Goal: Task Accomplishment & Management: Manage account settings

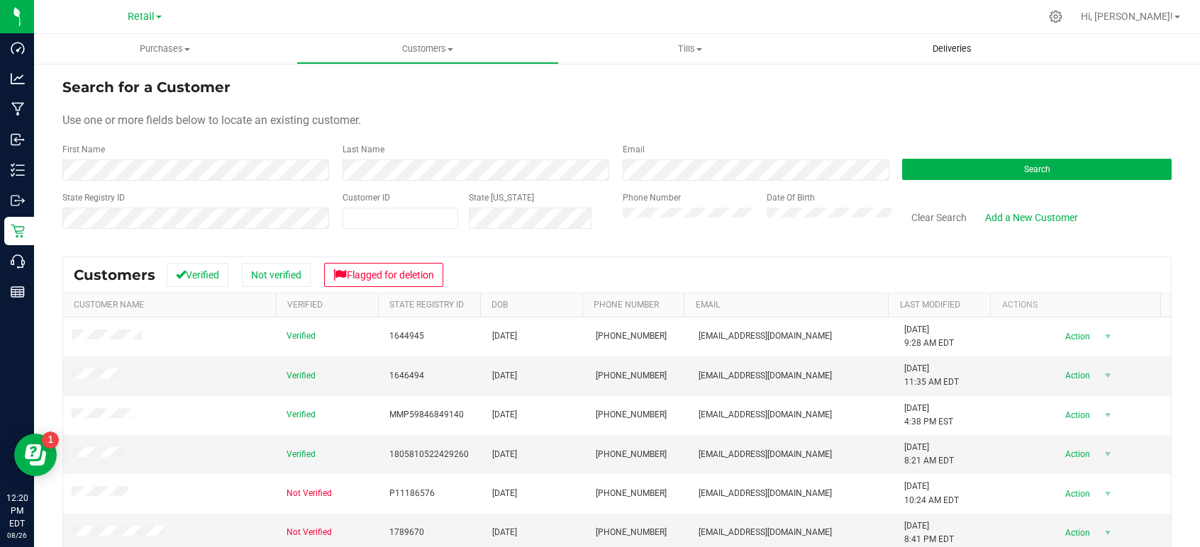
click at [952, 48] on span "Deliveries" at bounding box center [951, 49] width 77 height 13
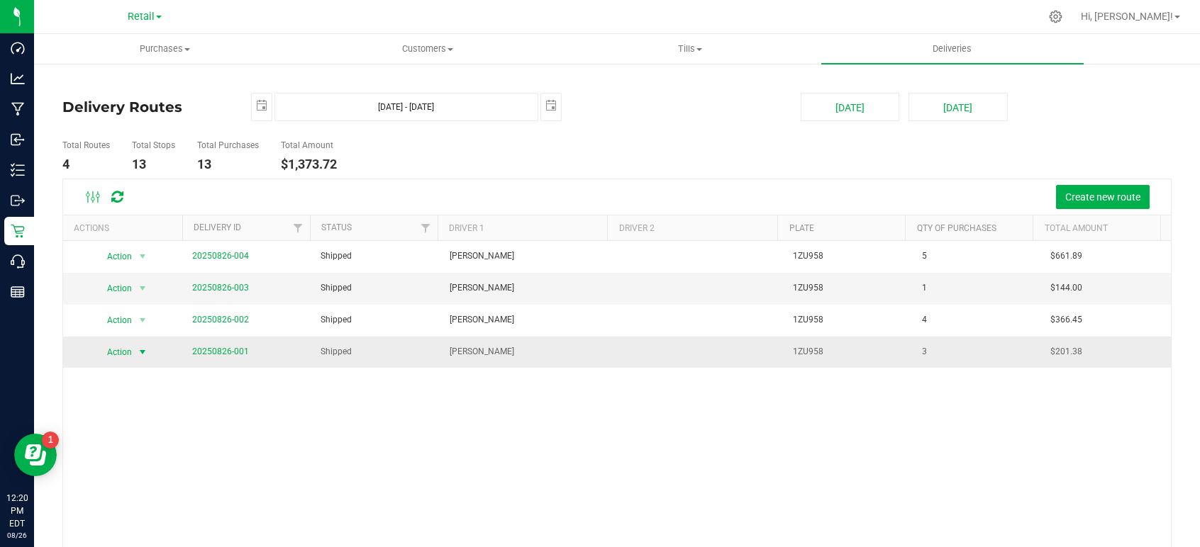
click at [140, 350] on span "select" at bounding box center [142, 352] width 11 height 11
click at [219, 349] on link "20250826-001" at bounding box center [220, 352] width 57 height 10
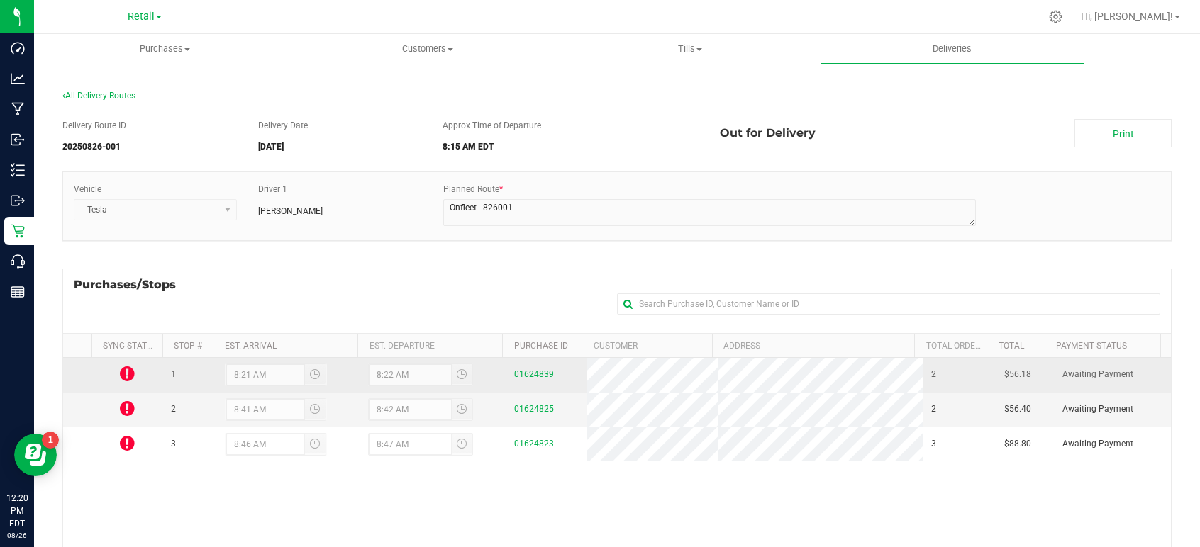
click at [124, 378] on icon at bounding box center [127, 373] width 15 height 17
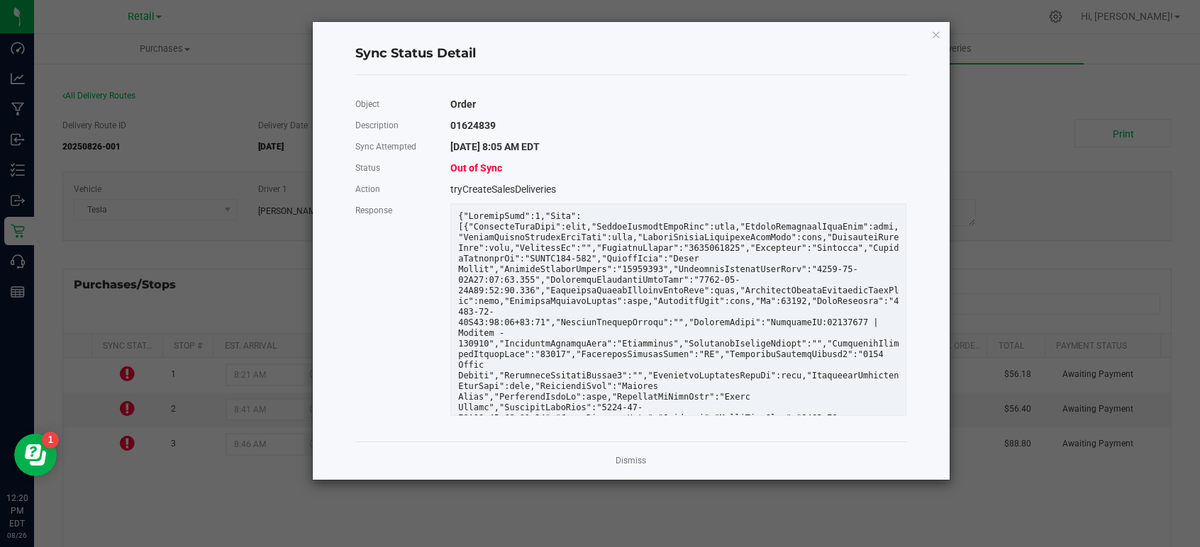
drag, startPoint x: 520, startPoint y: 181, endPoint x: 577, endPoint y: 152, distance: 63.4
click at [520, 181] on div "tryCreateSalesDeliveries" at bounding box center [678, 189] width 477 height 21
drag, startPoint x: 609, startPoint y: 133, endPoint x: 622, endPoint y: 129, distance: 13.9
click at [609, 133] on div "01624839" at bounding box center [678, 125] width 477 height 21
click at [926, 35] on div "Sync Status Detail Object Order Description 01624839 Sync Attempted [DATE] 8:05…" at bounding box center [631, 251] width 637 height 458
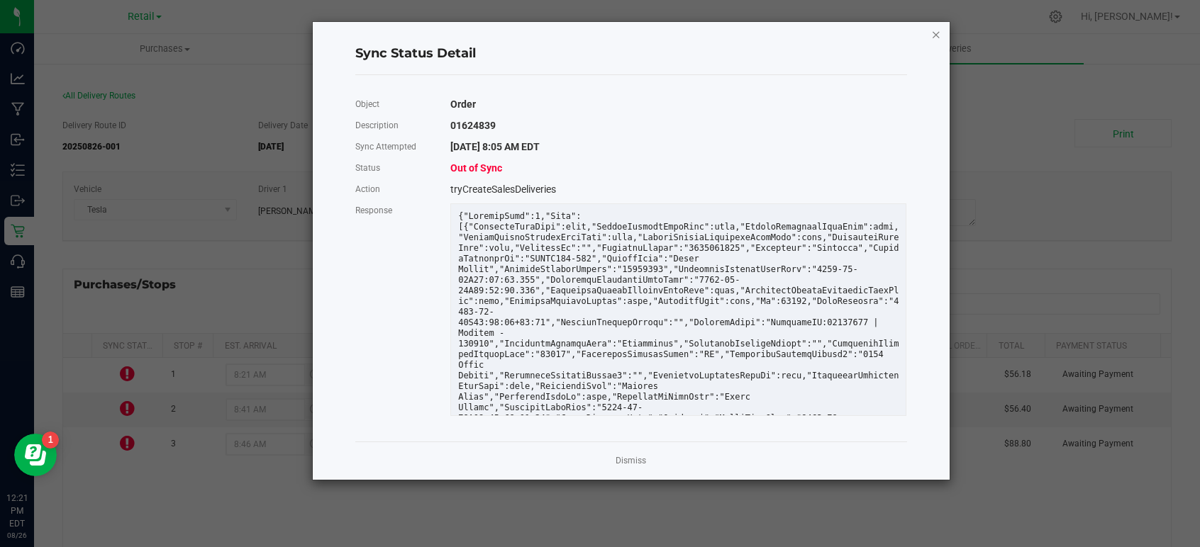
click at [931, 33] on icon "Close" at bounding box center [936, 34] width 10 height 17
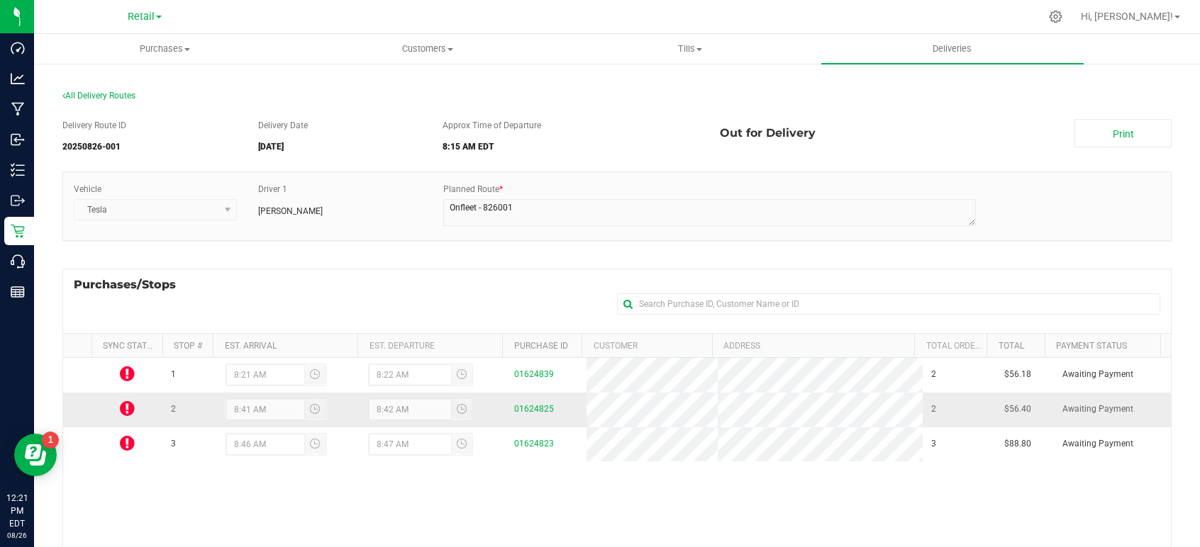
click at [128, 415] on icon at bounding box center [127, 408] width 15 height 17
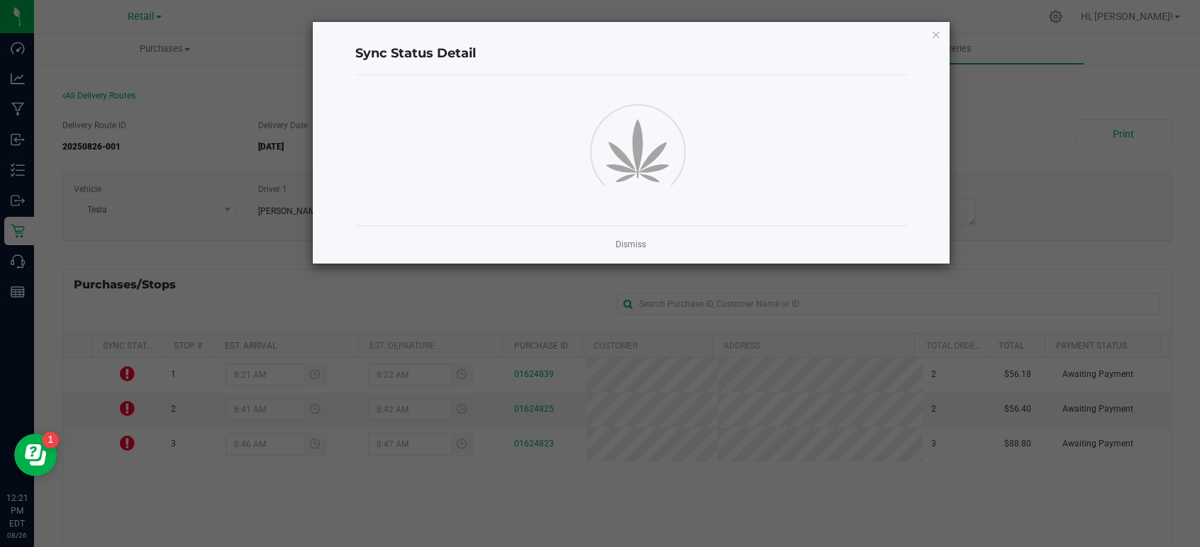
click at [130, 413] on ngb-modal-window "Sync Status Detail Dismiss" at bounding box center [605, 273] width 1210 height 547
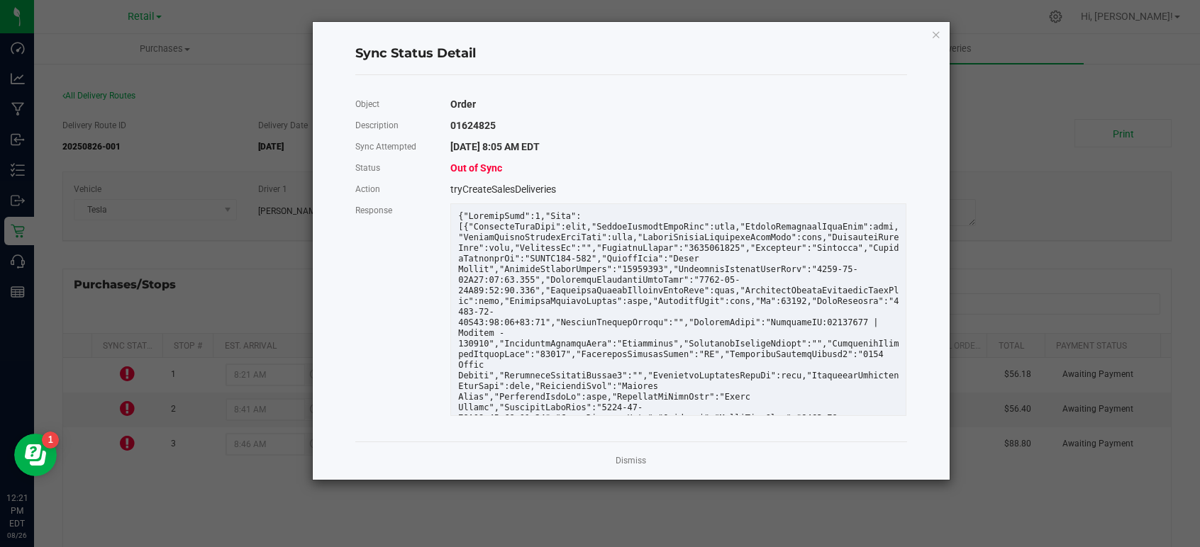
click at [130, 413] on ngb-modal-window "Sync Status Detail Object Order Description 01624825 Sync Attempted [DATE] 8:05…" at bounding box center [605, 273] width 1210 height 547
click at [630, 461] on link "Dismiss" at bounding box center [630, 461] width 30 height 12
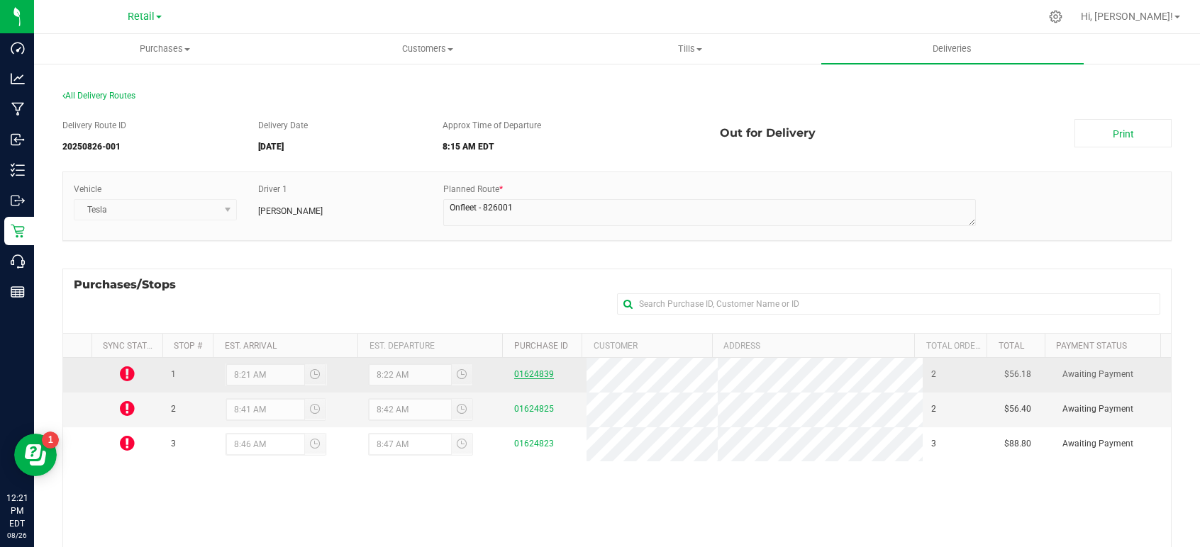
click at [540, 373] on link "01624839" at bounding box center [534, 374] width 40 height 10
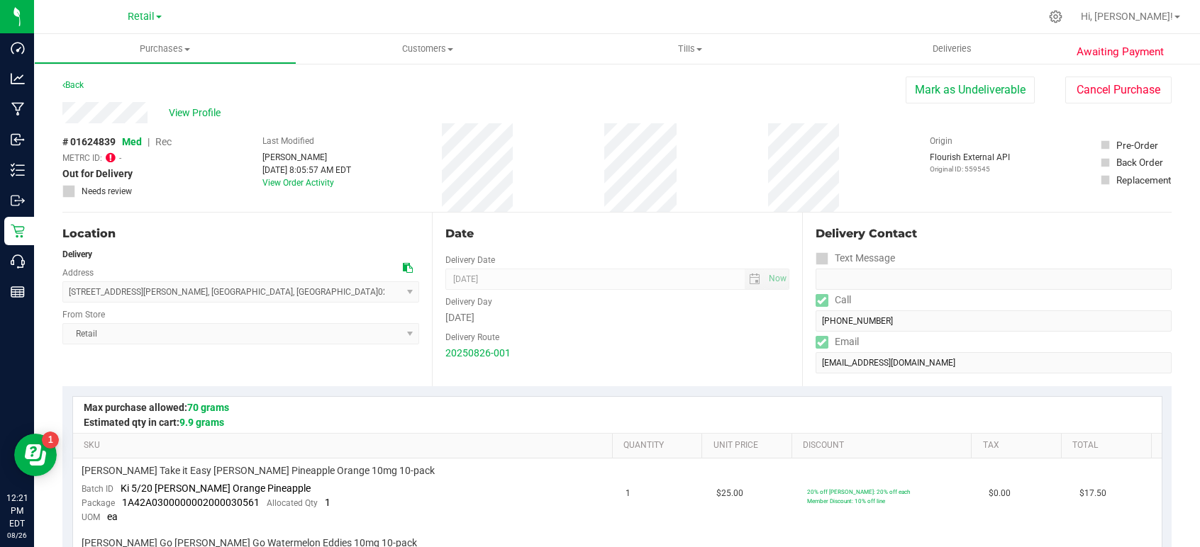
click at [110, 158] on icon at bounding box center [111, 157] width 10 height 11
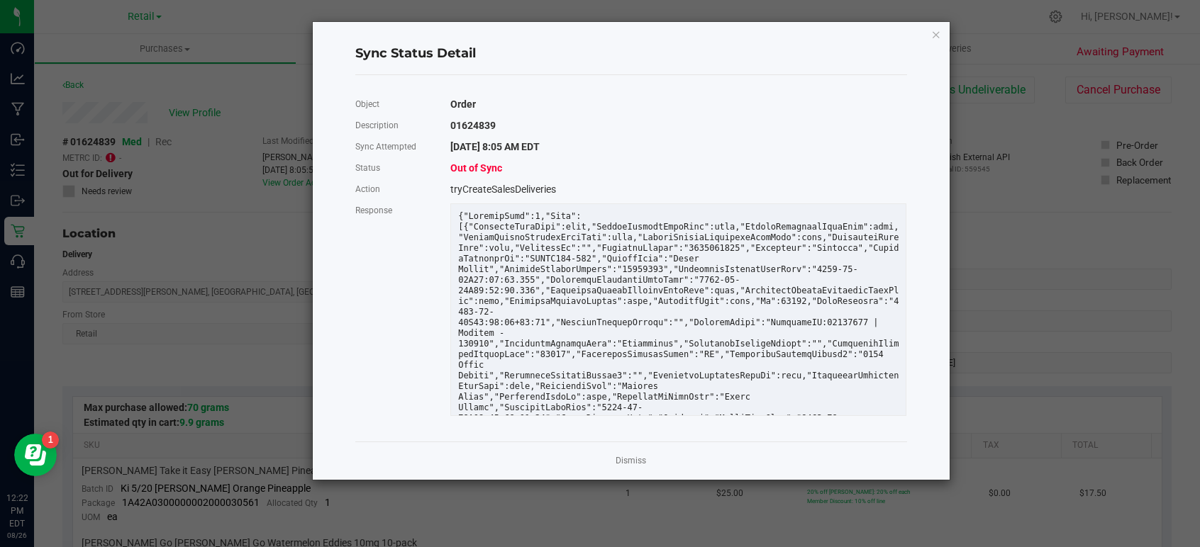
click at [490, 169] on span "Out of Sync" at bounding box center [476, 167] width 52 height 11
click at [629, 460] on link "Dismiss" at bounding box center [630, 461] width 30 height 12
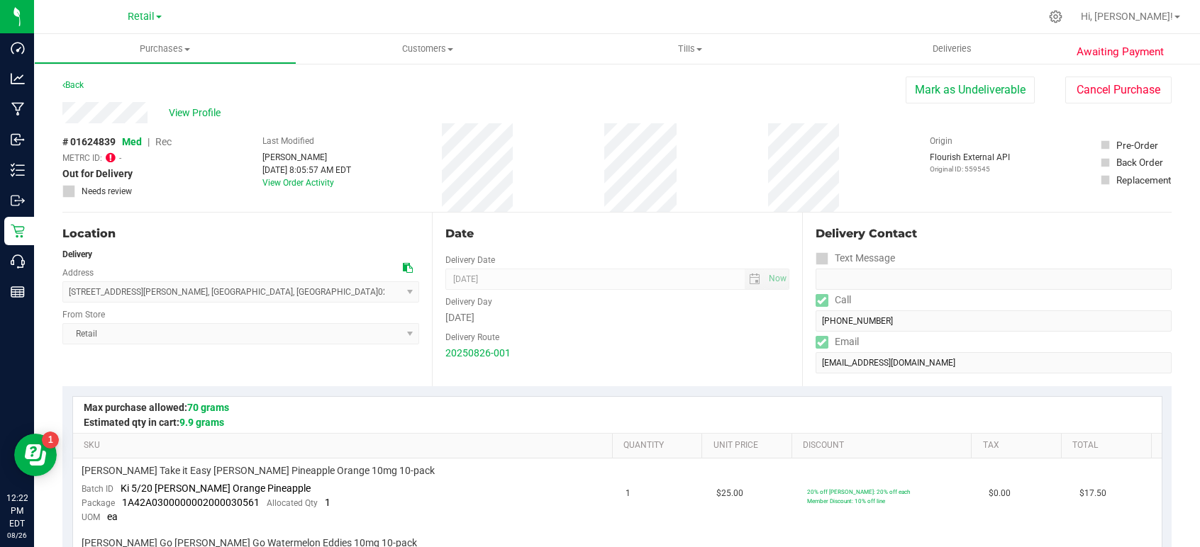
drag, startPoint x: 951, startPoint y: 88, endPoint x: 666, endPoint y: 101, distance: 285.3
click at [951, 88] on button "Mark as Undeliverable" at bounding box center [969, 90] width 129 height 27
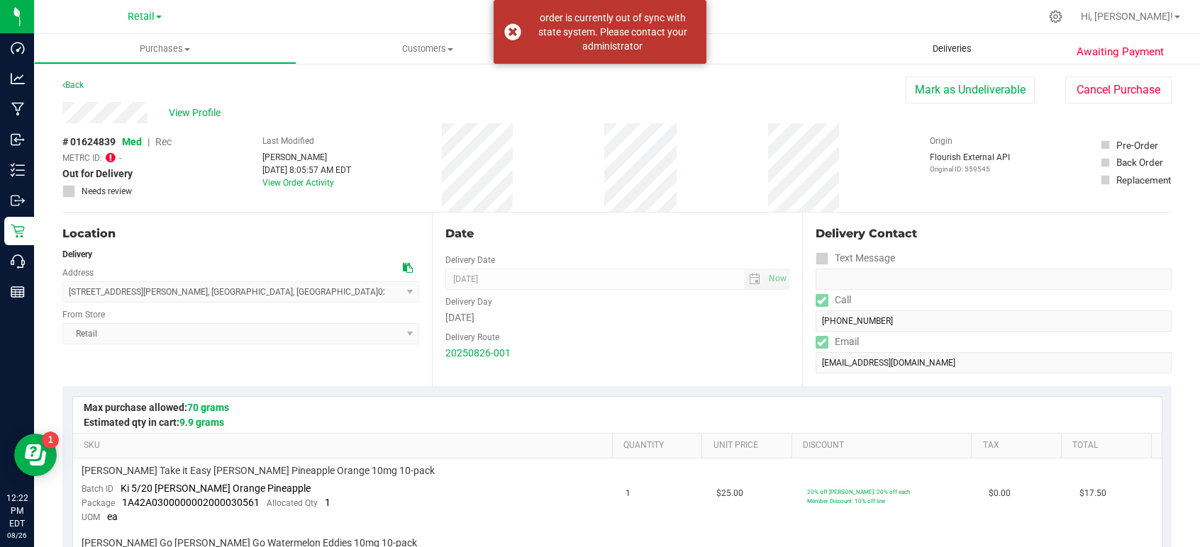
drag, startPoint x: 773, startPoint y: 106, endPoint x: 990, endPoint y: 62, distance: 220.7
click at [777, 108] on div "View Profile" at bounding box center [483, 112] width 843 height 21
drag, startPoint x: 973, startPoint y: 91, endPoint x: 668, endPoint y: 96, distance: 304.9
click at [973, 91] on button "Mark as Undeliverable" at bounding box center [969, 90] width 129 height 27
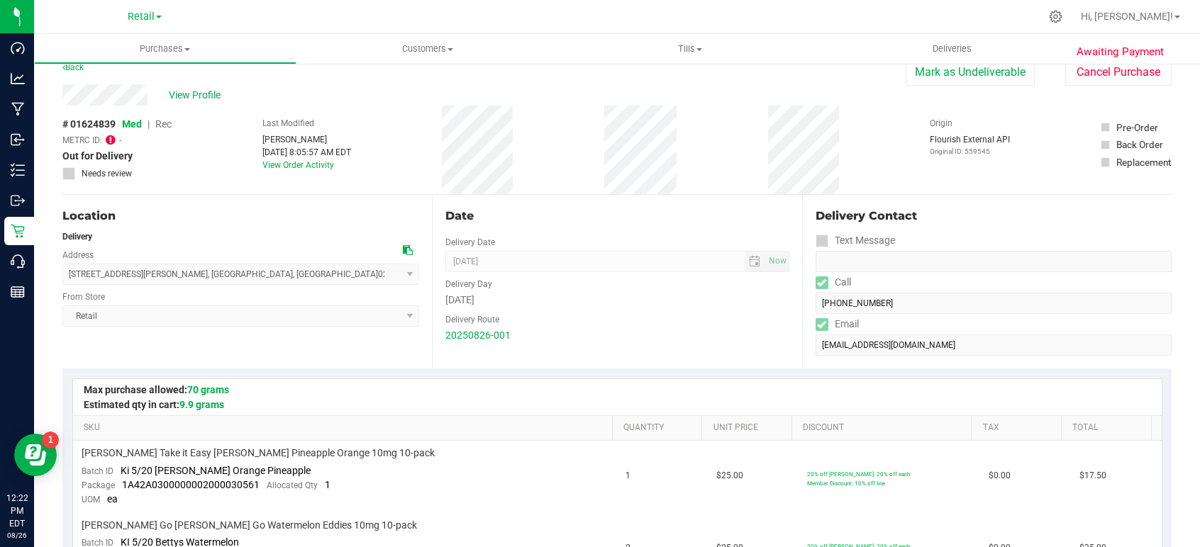
scroll to position [71, 0]
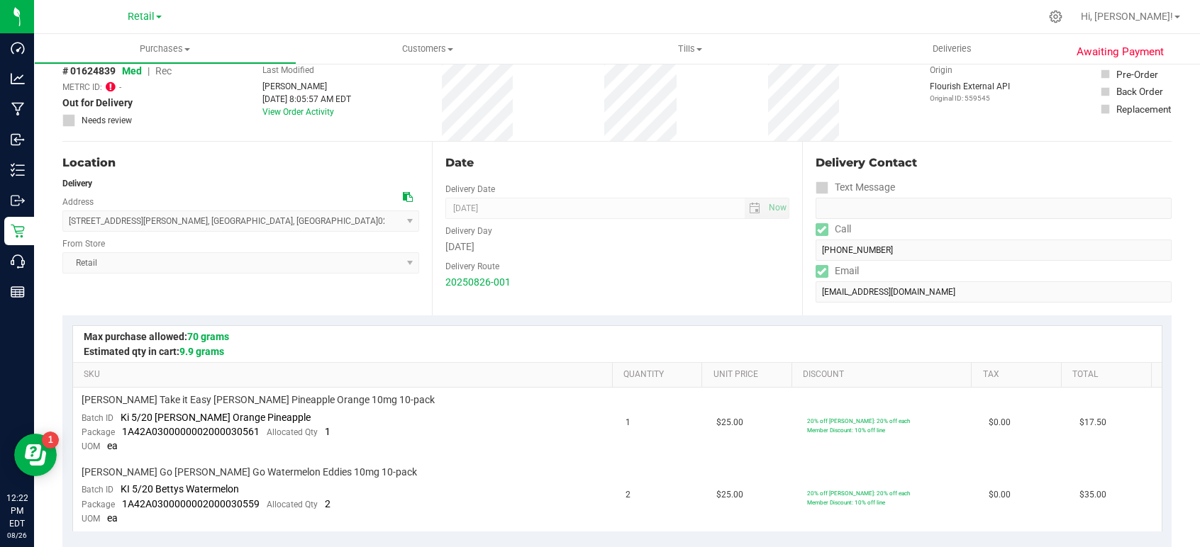
click at [110, 91] on icon at bounding box center [111, 86] width 10 height 11
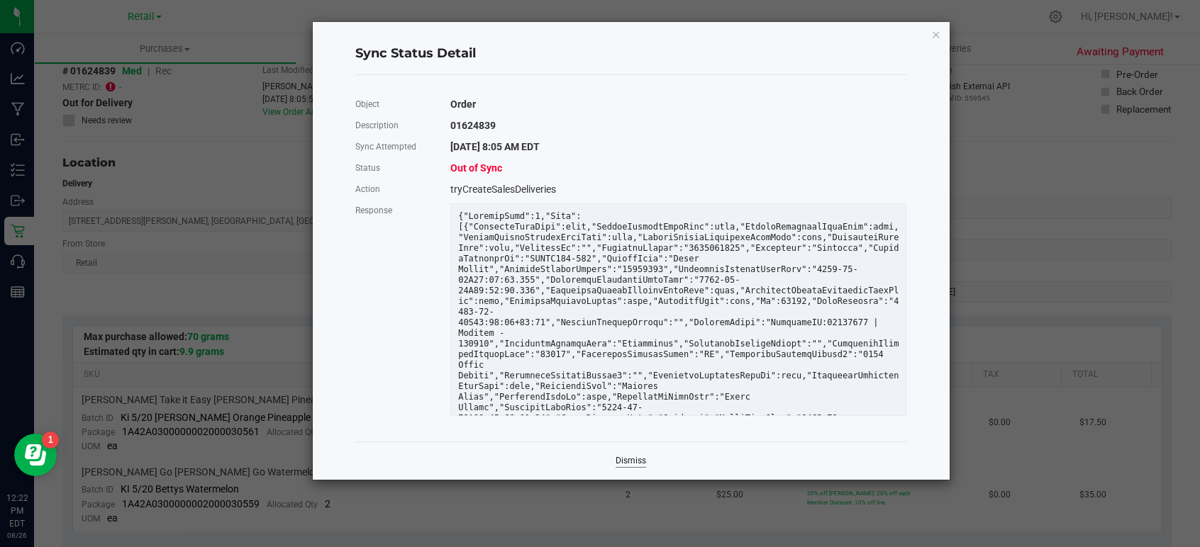
click at [635, 457] on link "Dismiss" at bounding box center [630, 461] width 30 height 12
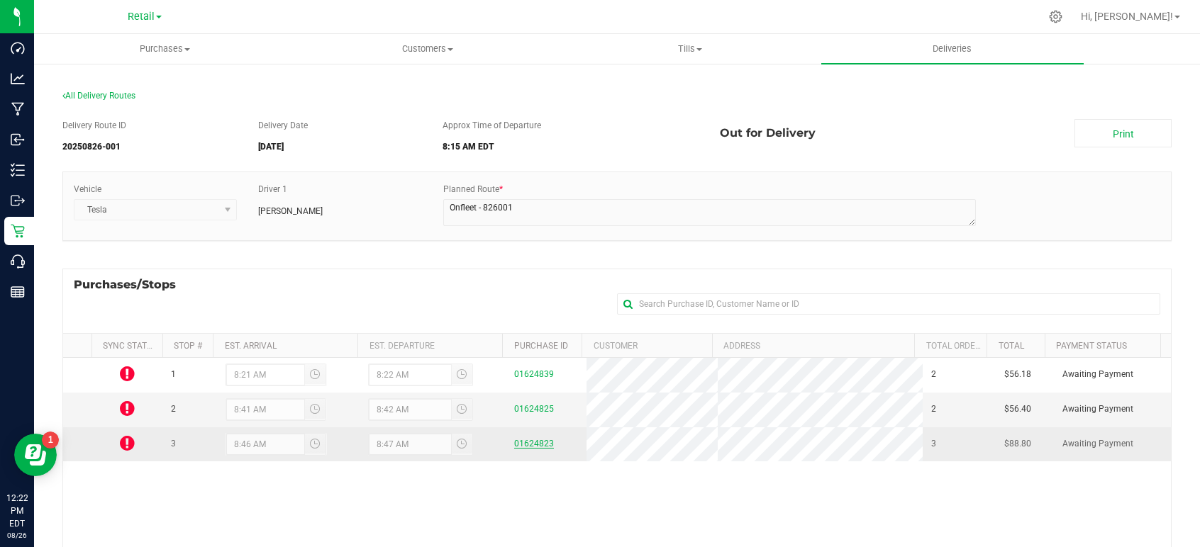
click at [532, 446] on link "01624823" at bounding box center [534, 444] width 40 height 10
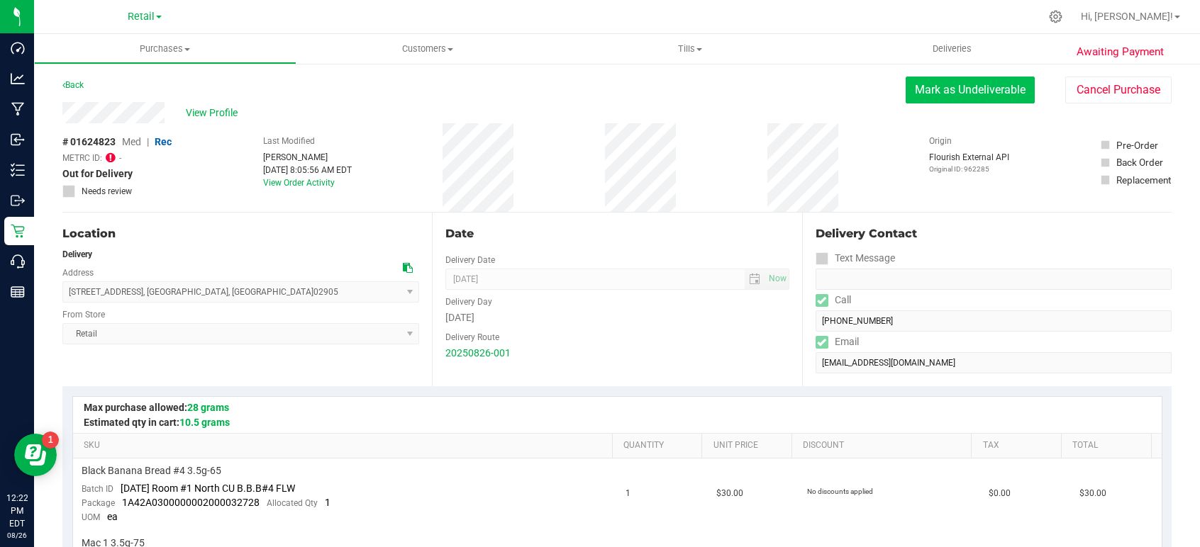
click at [973, 90] on button "Mark as Undeliverable" at bounding box center [969, 90] width 129 height 27
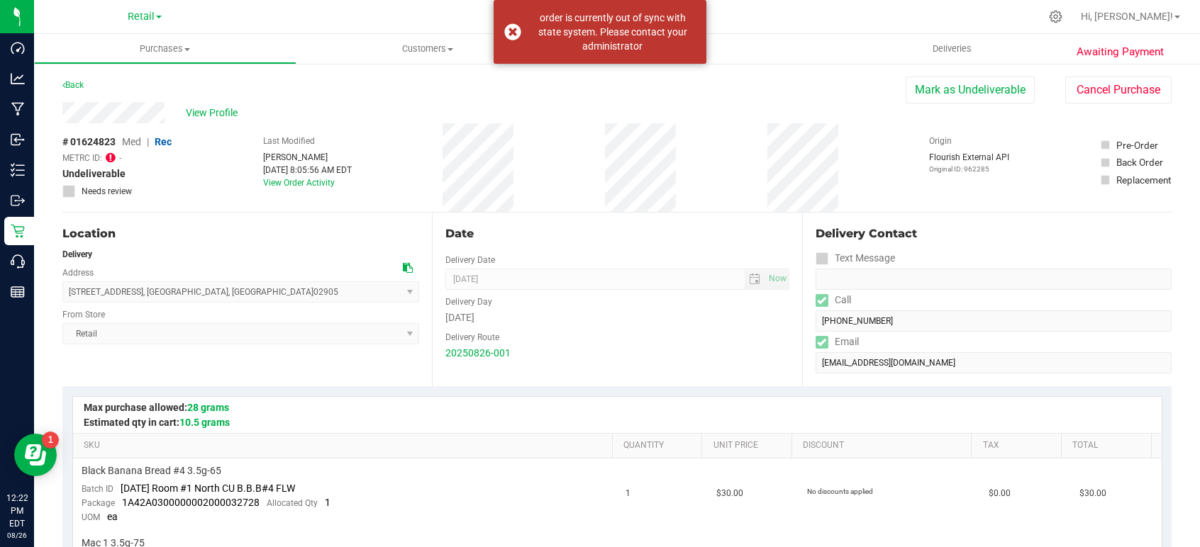
click at [770, 108] on div "View Profile" at bounding box center [483, 112] width 843 height 21
